Goal: Obtain resource: Download file/media

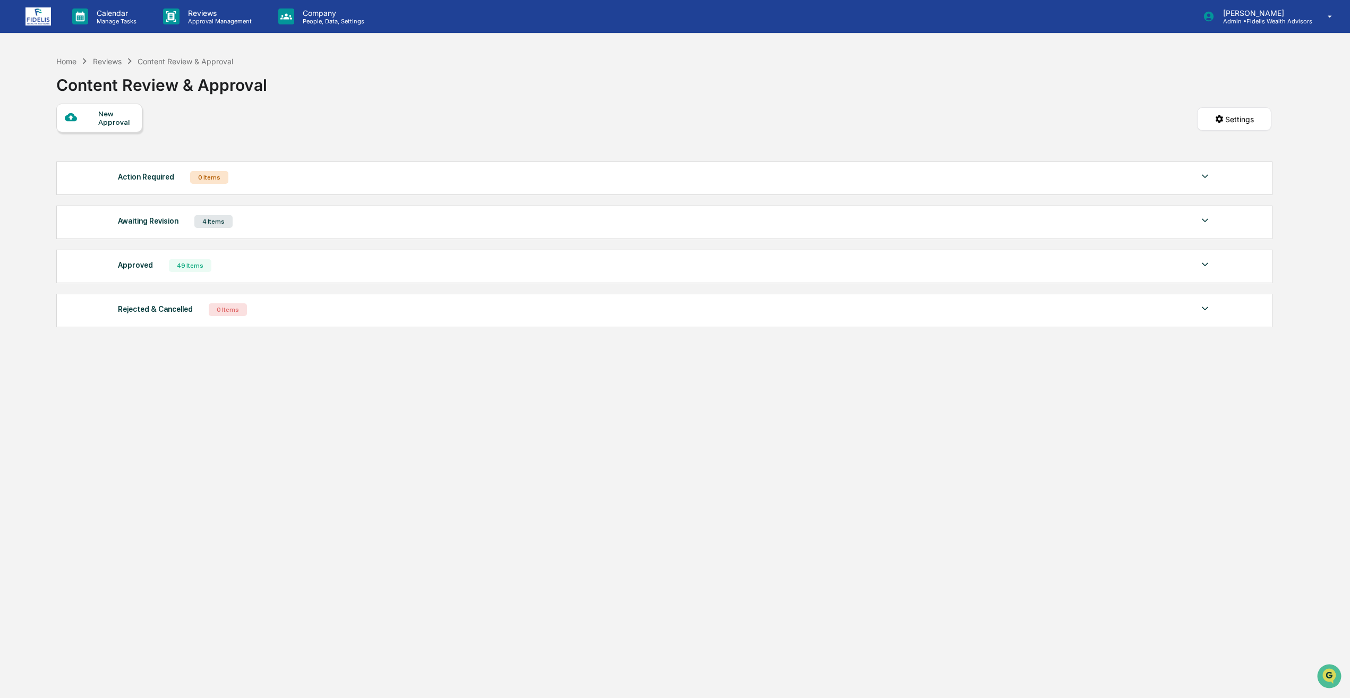
click at [288, 270] on div "Approved 49 Items" at bounding box center [664, 265] width 1093 height 15
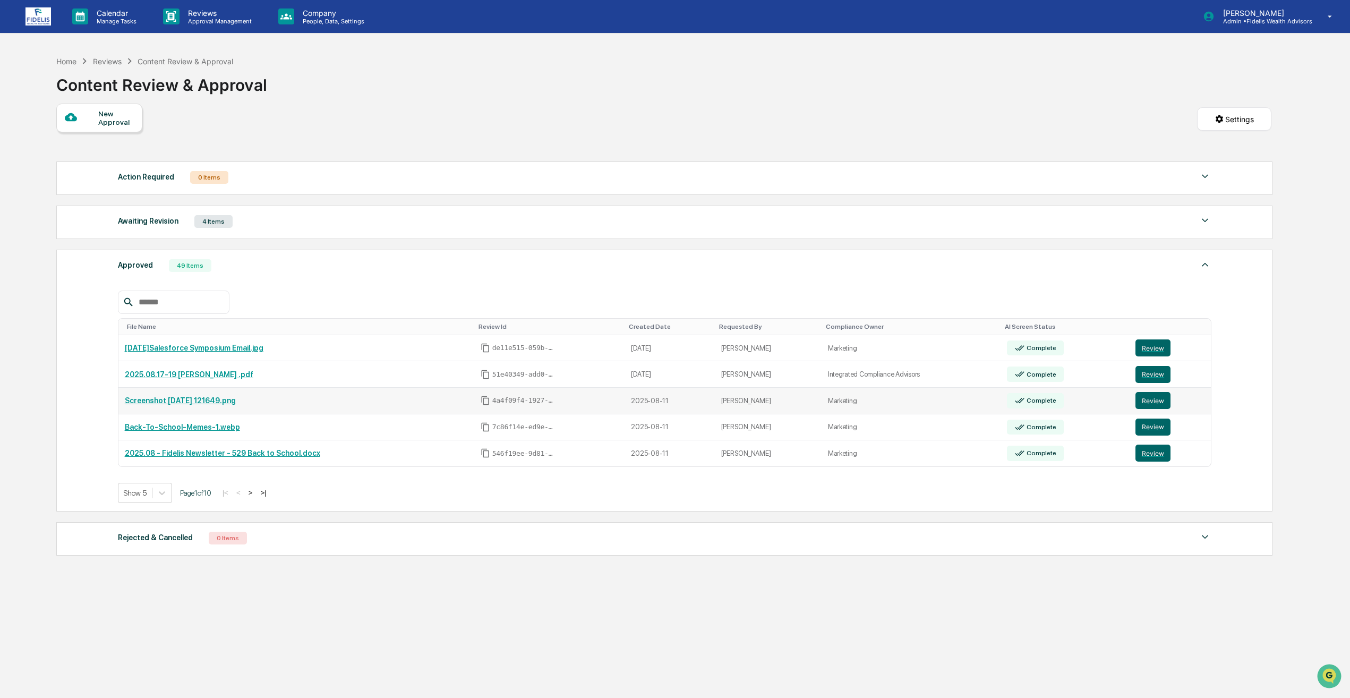
click at [203, 403] on link "Screenshot [DATE] 121649.png" at bounding box center [180, 400] width 111 height 8
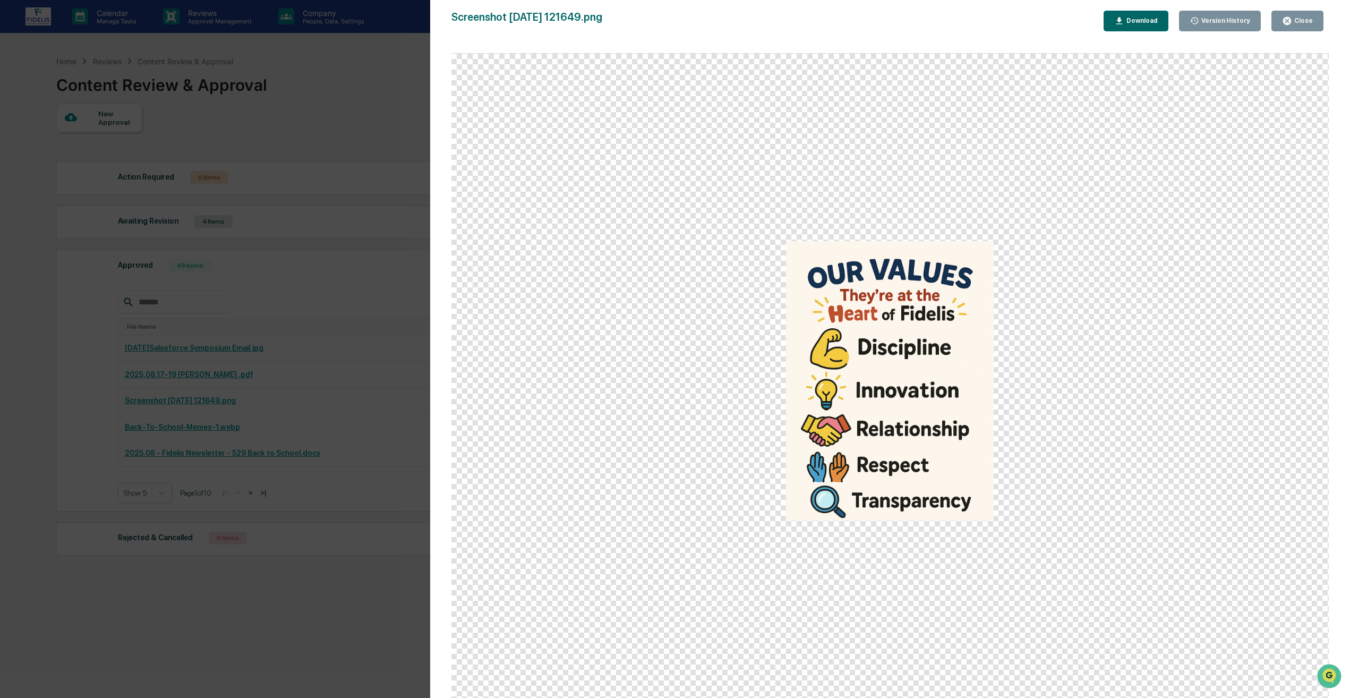
click at [1298, 14] on button "Close" at bounding box center [1297, 21] width 52 height 21
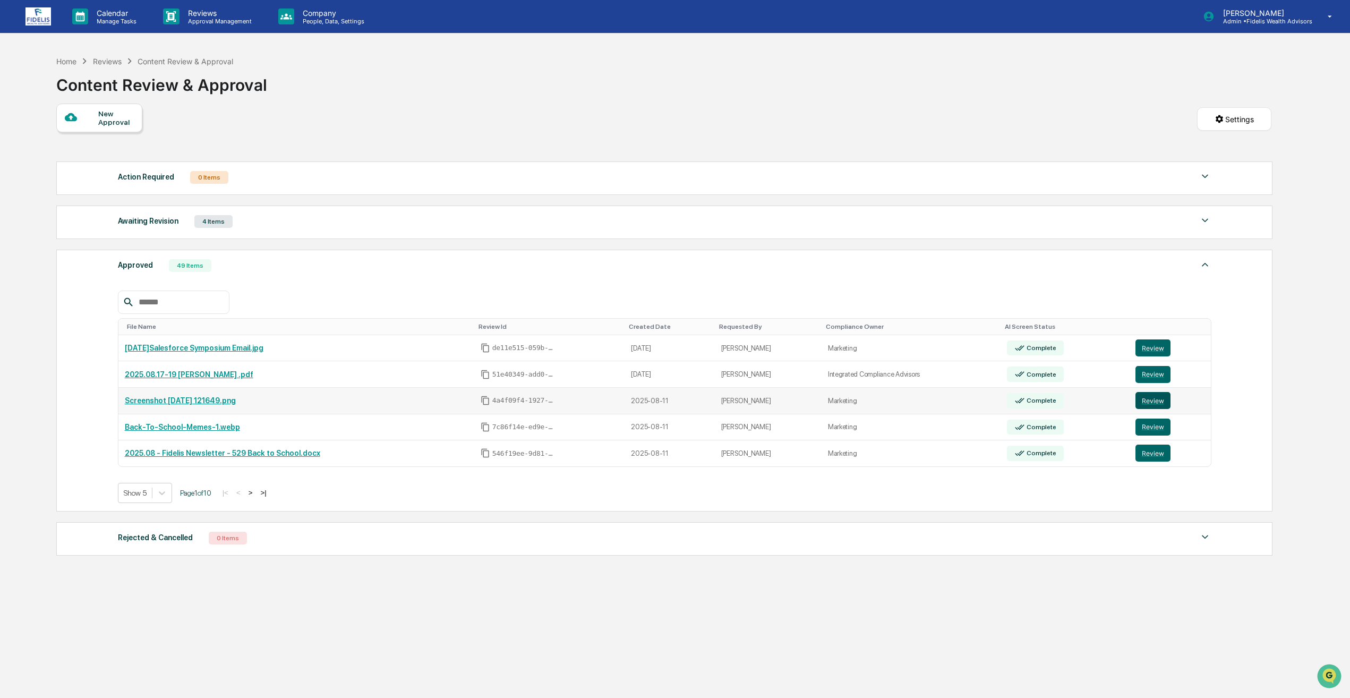
click at [1154, 400] on button "Review" at bounding box center [1152, 400] width 35 height 17
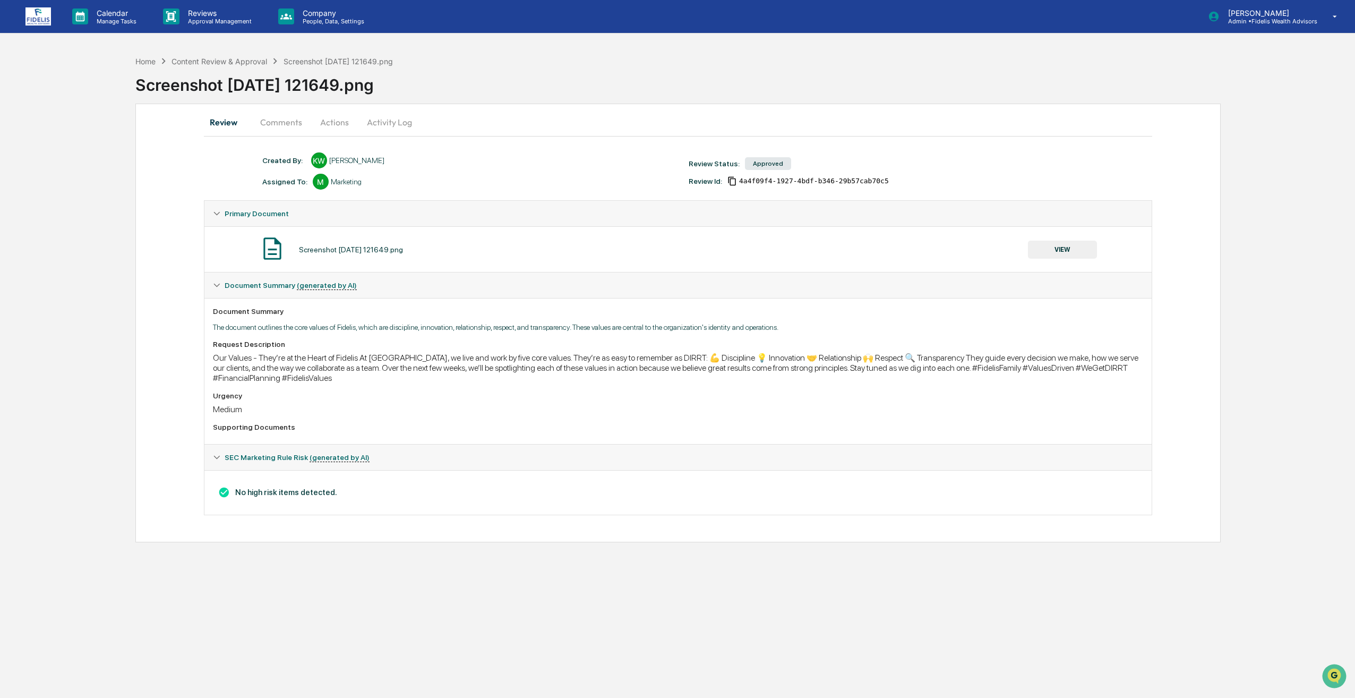
click at [324, 129] on button "Actions" at bounding box center [335, 121] width 48 height 25
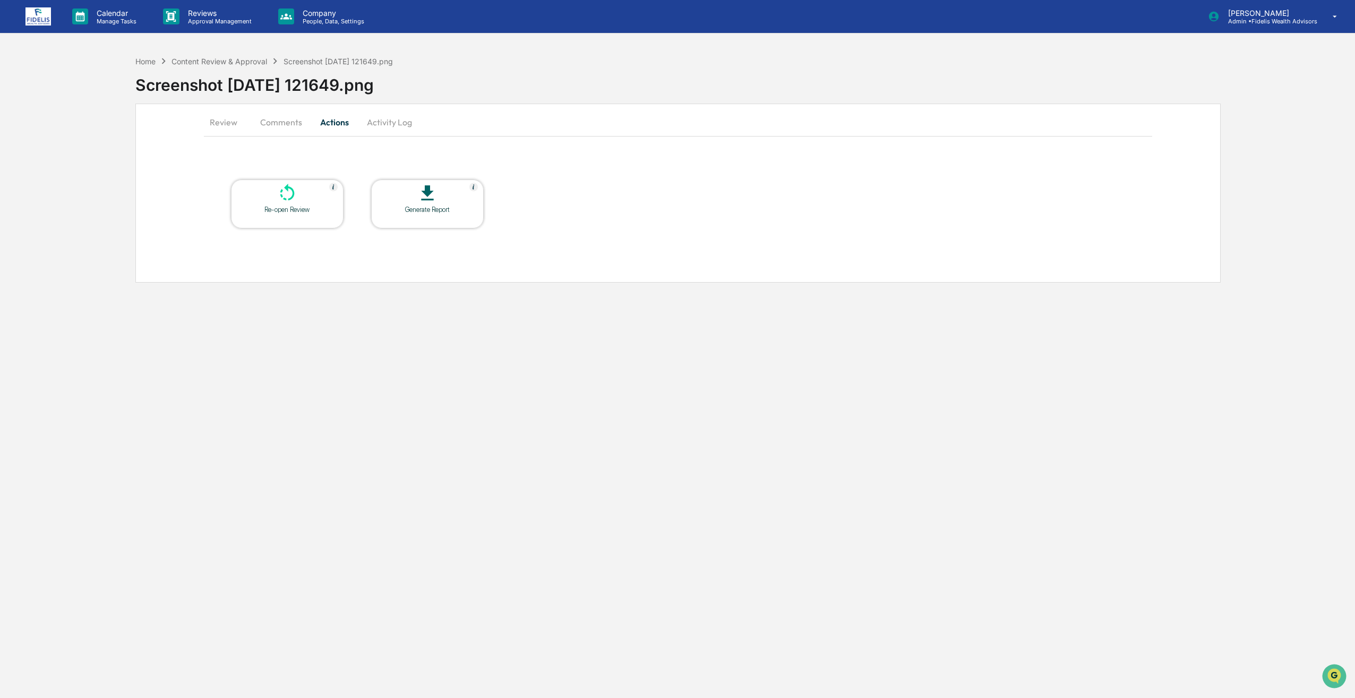
click at [292, 125] on button "Comments" at bounding box center [281, 121] width 59 height 25
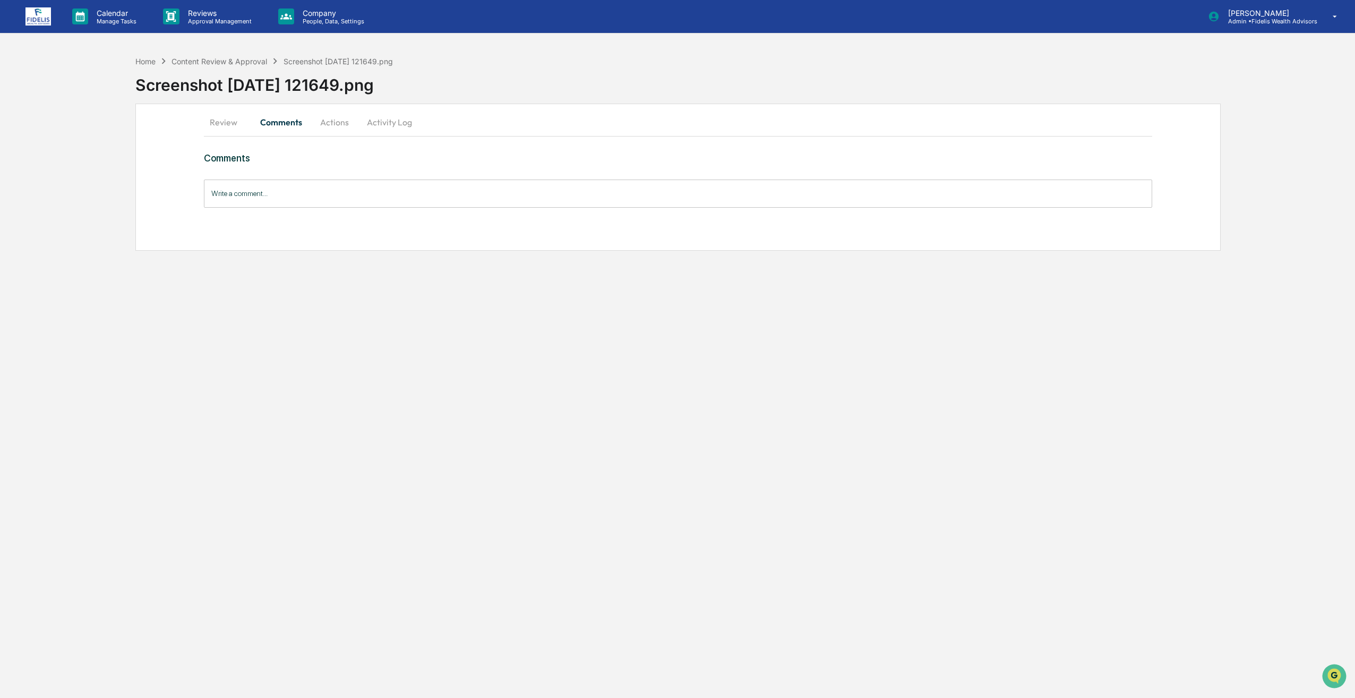
click at [227, 128] on button "Review" at bounding box center [228, 121] width 48 height 25
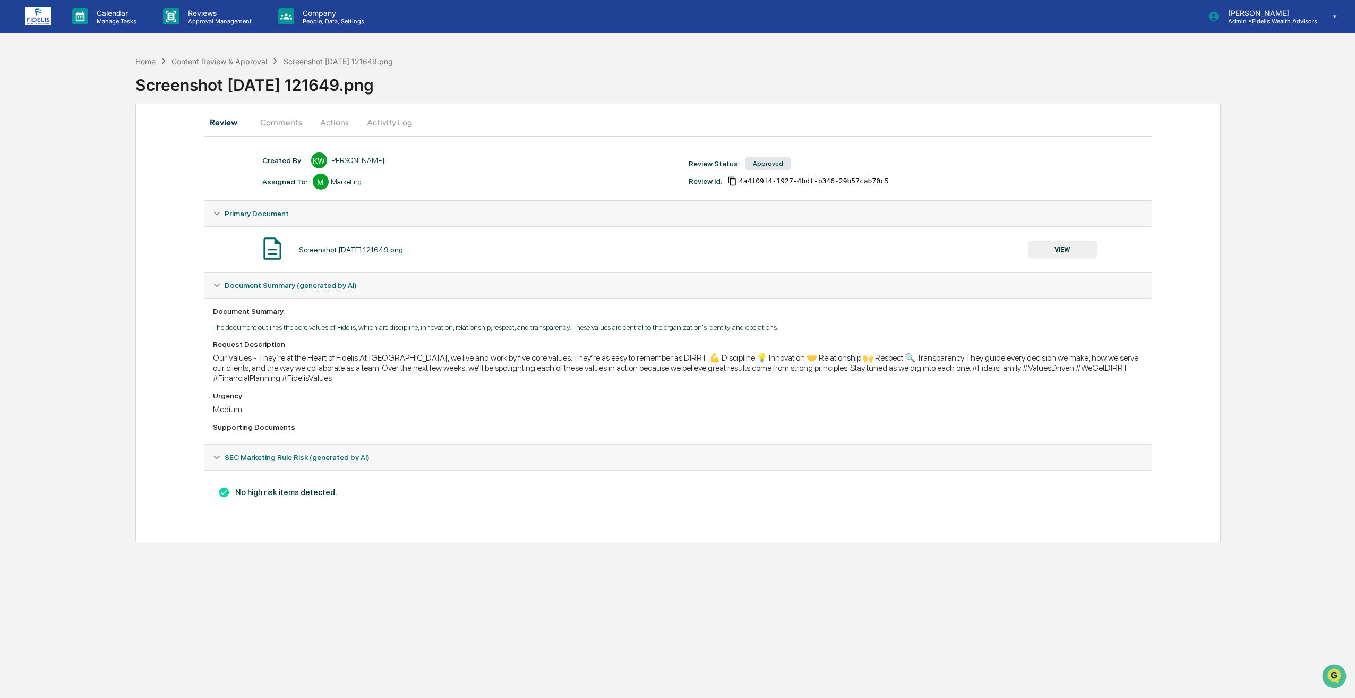
click at [1053, 246] on button "VIEW" at bounding box center [1062, 250] width 69 height 18
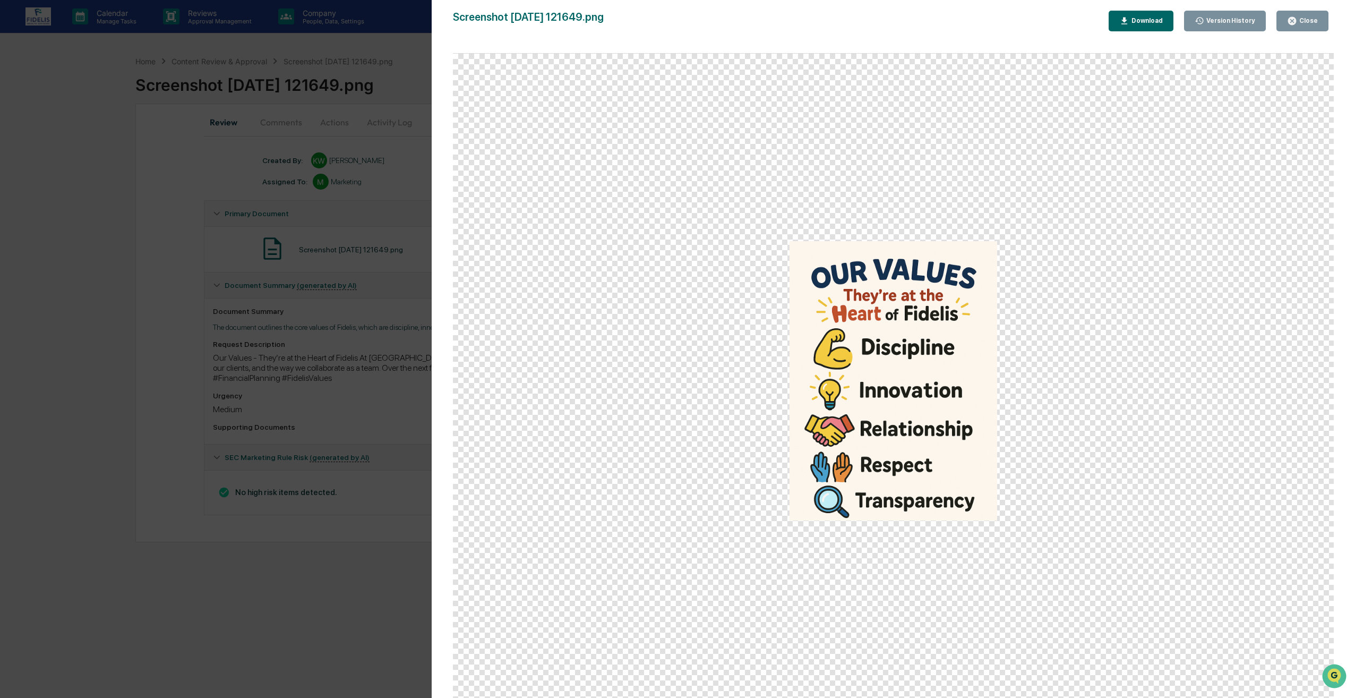
click at [1160, 12] on button "Download" at bounding box center [1141, 21] width 65 height 21
click at [1000, 24] on div "Screenshot 2025-08-11 121649.png Close Version History Download" at bounding box center [893, 21] width 881 height 21
click at [1289, 23] on button "Close" at bounding box center [1303, 21] width 52 height 21
